Goal: Task Accomplishment & Management: Manage account settings

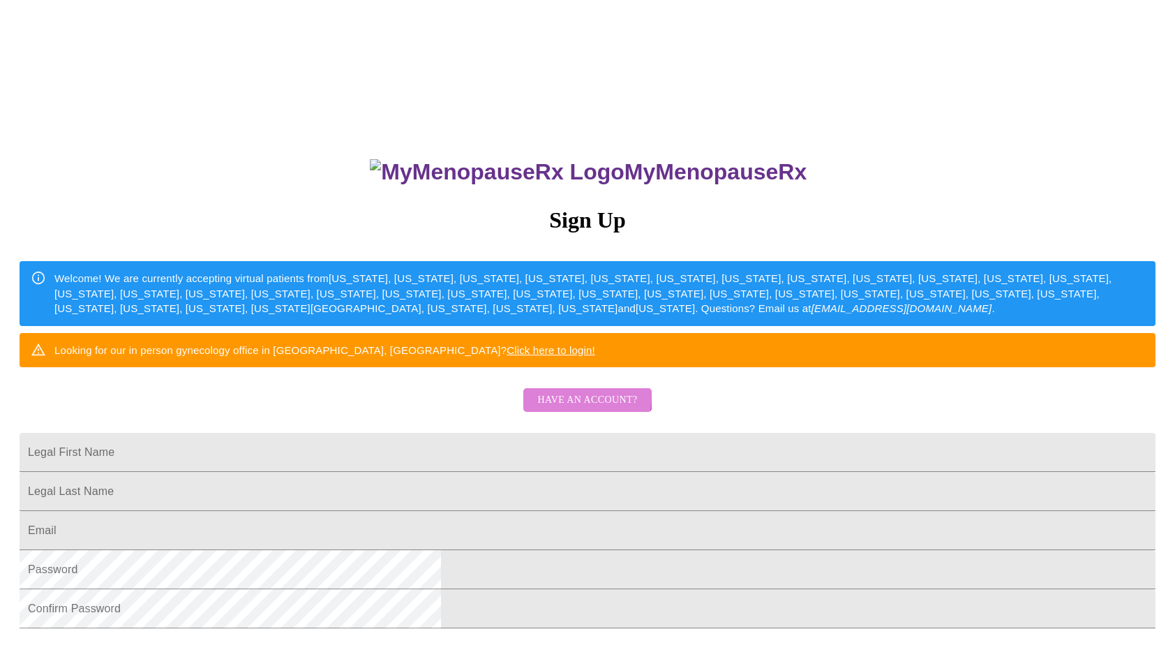
click at [563, 409] on span "Have an account?" at bounding box center [587, 400] width 100 height 17
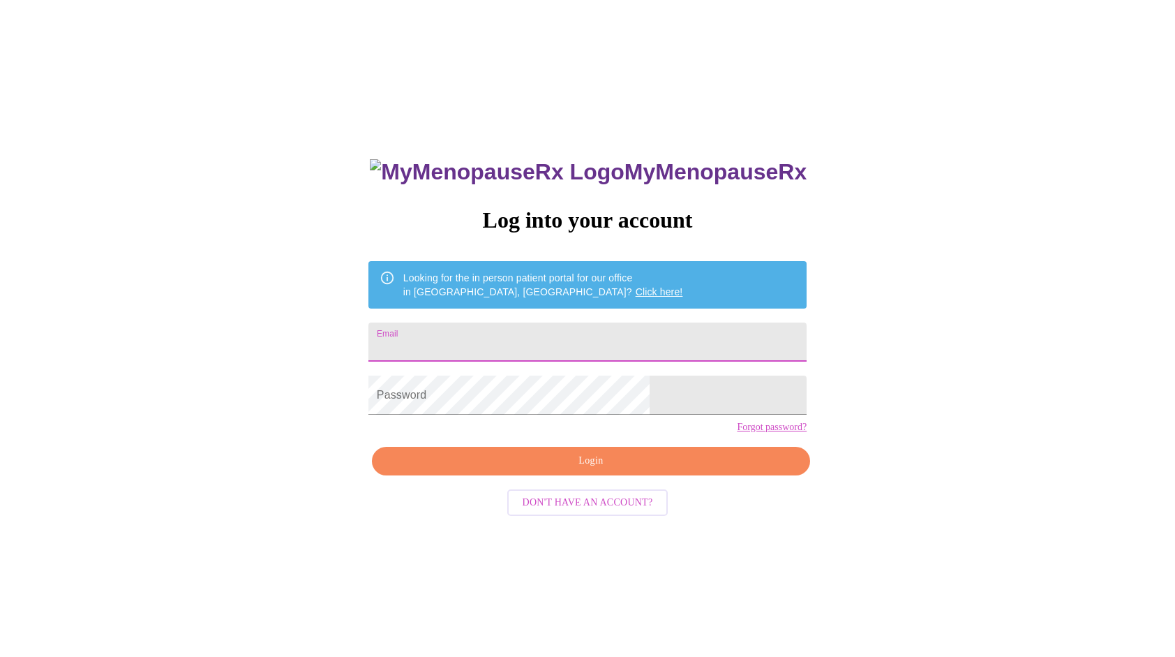
click at [565, 338] on input "Email" at bounding box center [588, 341] width 438 height 39
type input "[EMAIL_ADDRESS][DOMAIN_NAME]"
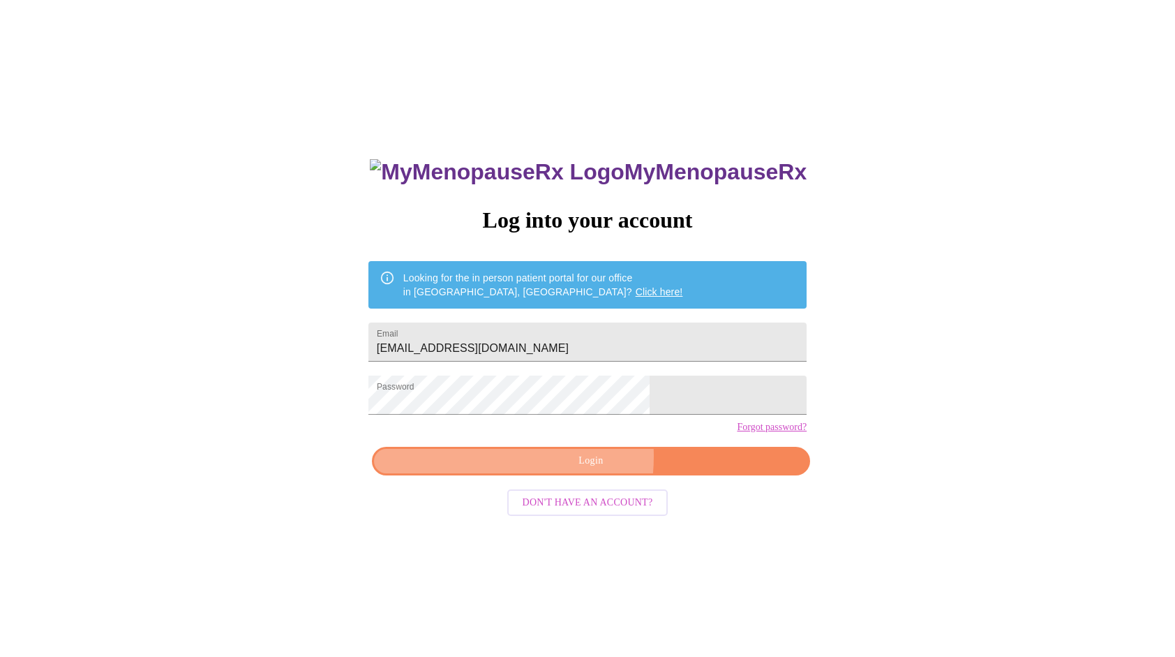
click at [528, 470] on span "Login" at bounding box center [591, 460] width 406 height 17
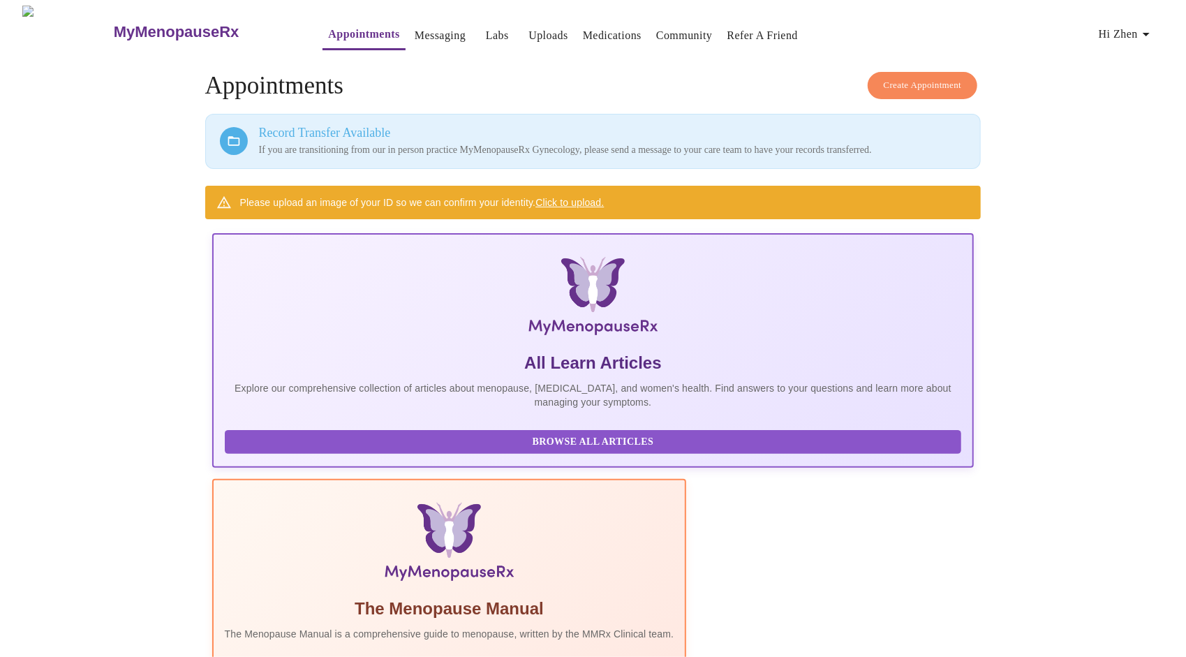
drag, startPoint x: 1109, startPoint y: 91, endPoint x: 1129, endPoint y: 113, distance: 29.6
